Goal: Task Accomplishment & Management: Use online tool/utility

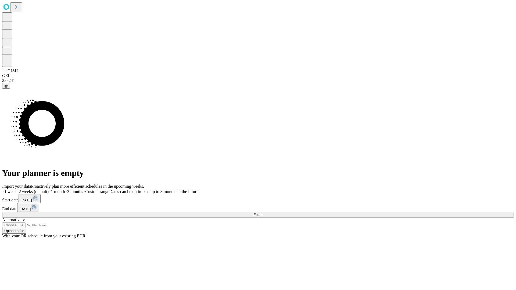
click at [262, 213] on span "Fetch" at bounding box center [258, 215] width 9 height 4
